Goal: Check status: Check status

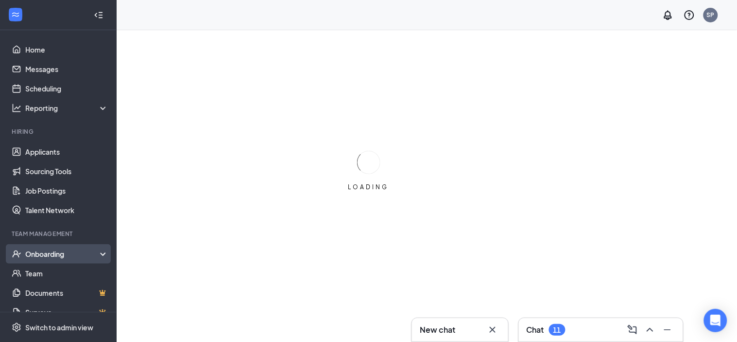
click at [51, 250] on div "Onboarding" at bounding box center [62, 254] width 75 height 10
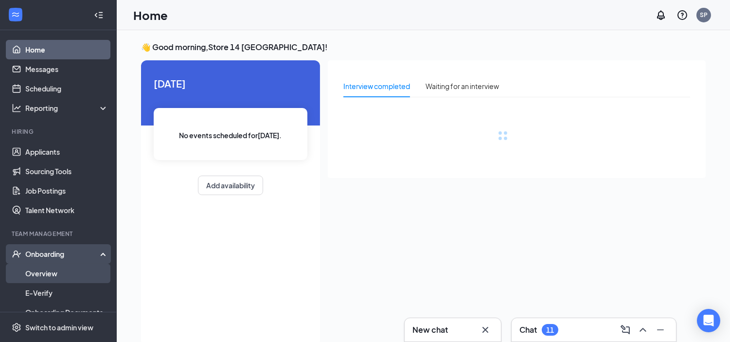
click at [58, 271] on link "Overview" at bounding box center [66, 272] width 83 height 19
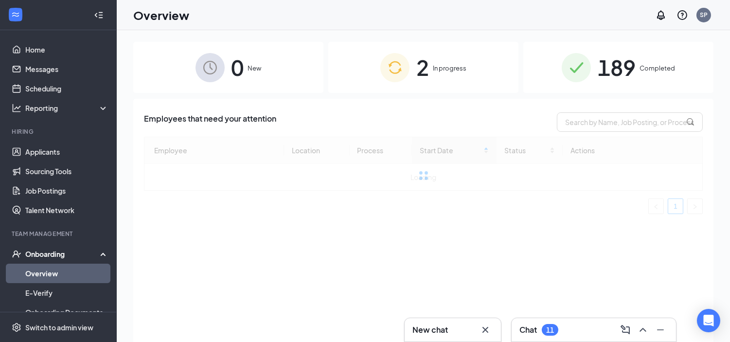
click at [409, 70] on div "2 In progress" at bounding box center [423, 67] width 190 height 51
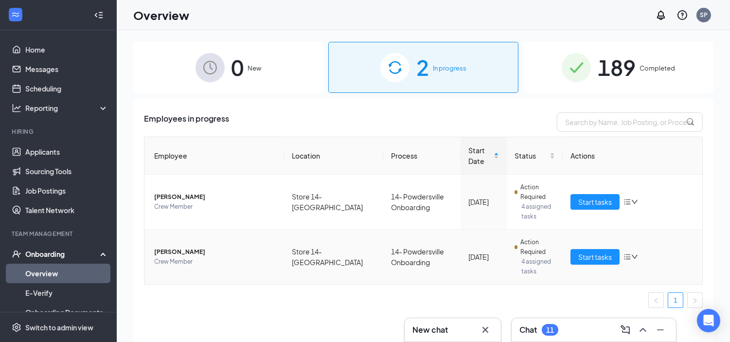
click at [187, 249] on span "[PERSON_NAME]" at bounding box center [215, 252] width 122 height 10
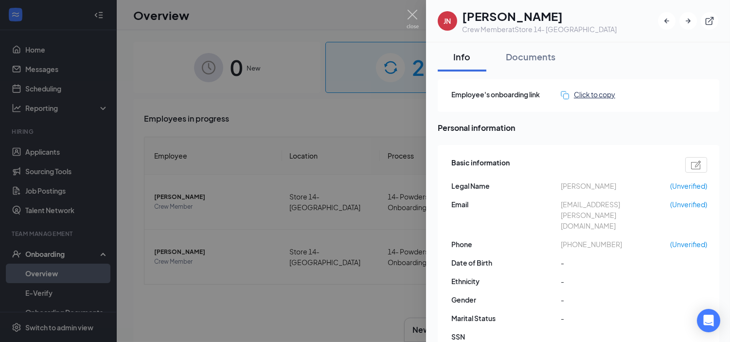
click at [597, 92] on div "Click to copy" at bounding box center [587, 94] width 54 height 11
